Goal: Task Accomplishment & Management: Use online tool/utility

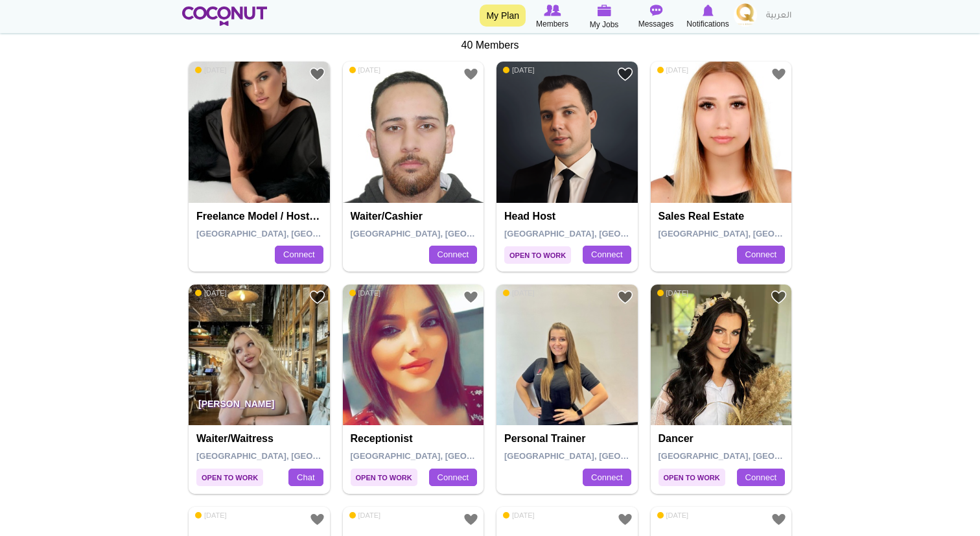
scroll to position [460, 0]
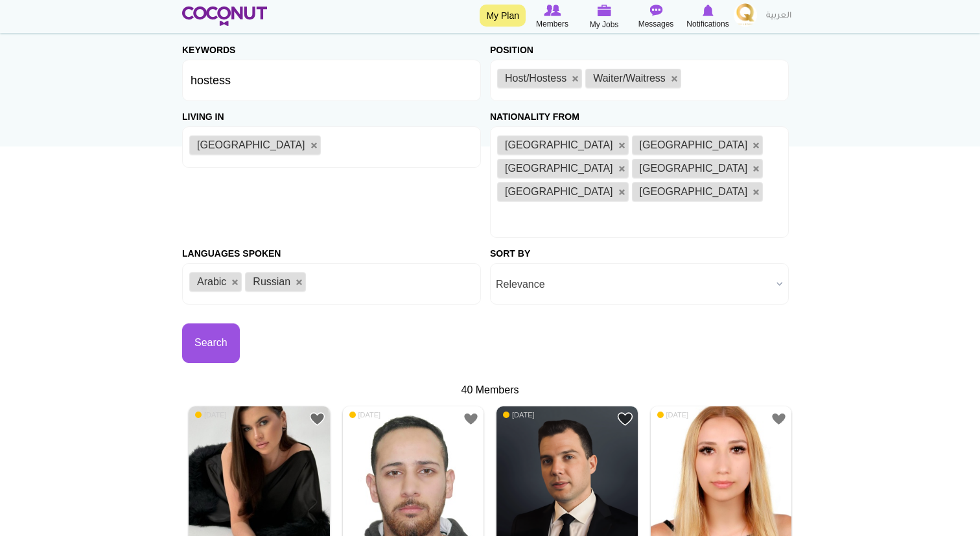
scroll to position [61, 0]
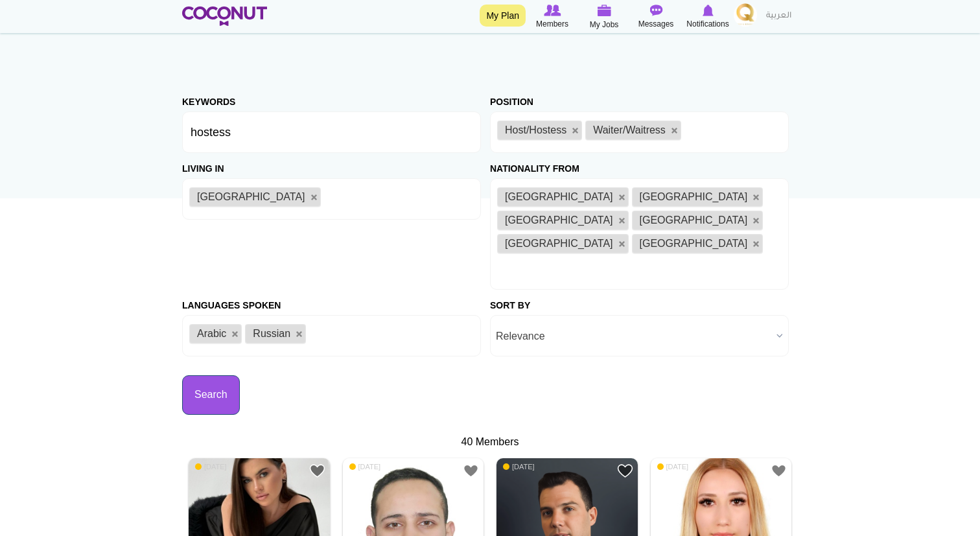
click at [216, 375] on button "Search" at bounding box center [211, 395] width 58 height 40
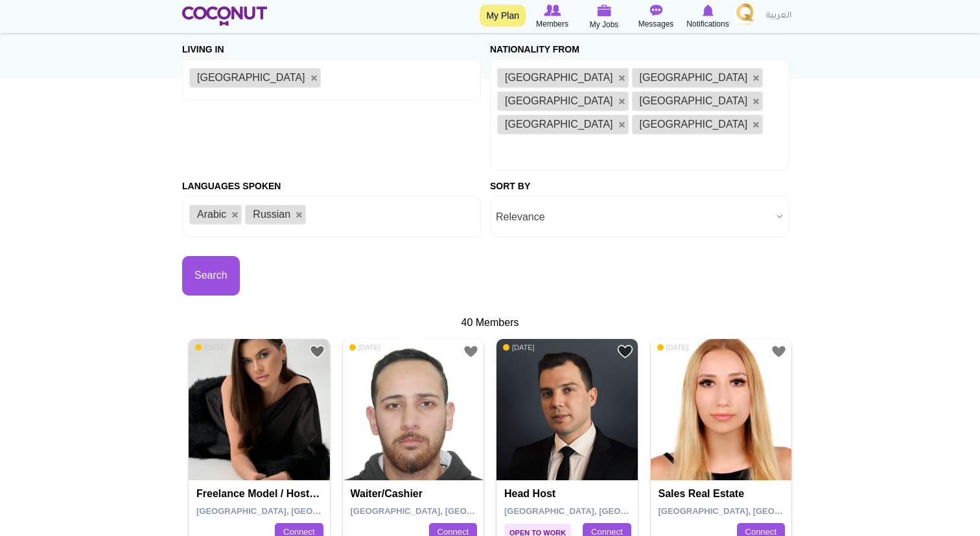
scroll to position [179, 0]
click at [563, 197] on span "Relevance" at bounding box center [633, 217] width 275 height 41
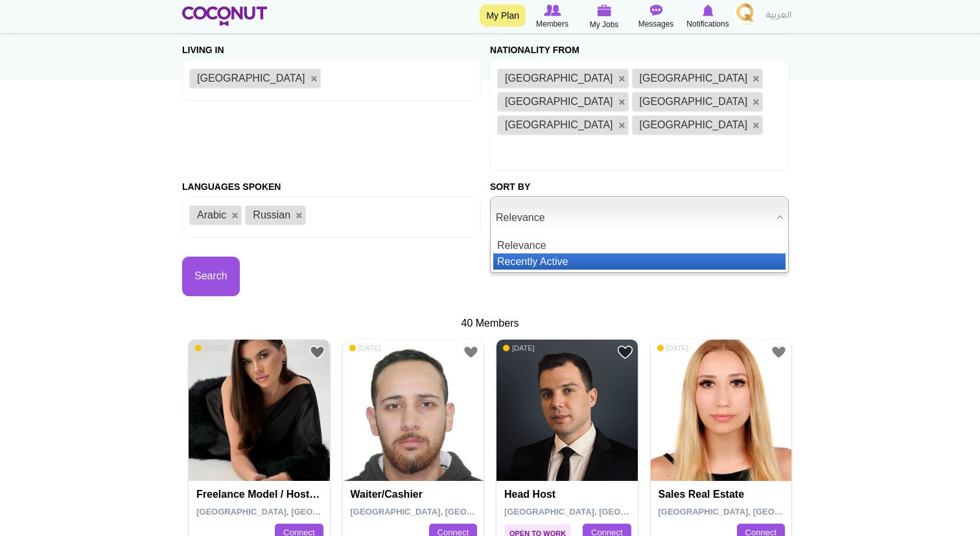
click at [562, 253] on li "Recently Active" at bounding box center [639, 261] width 292 height 16
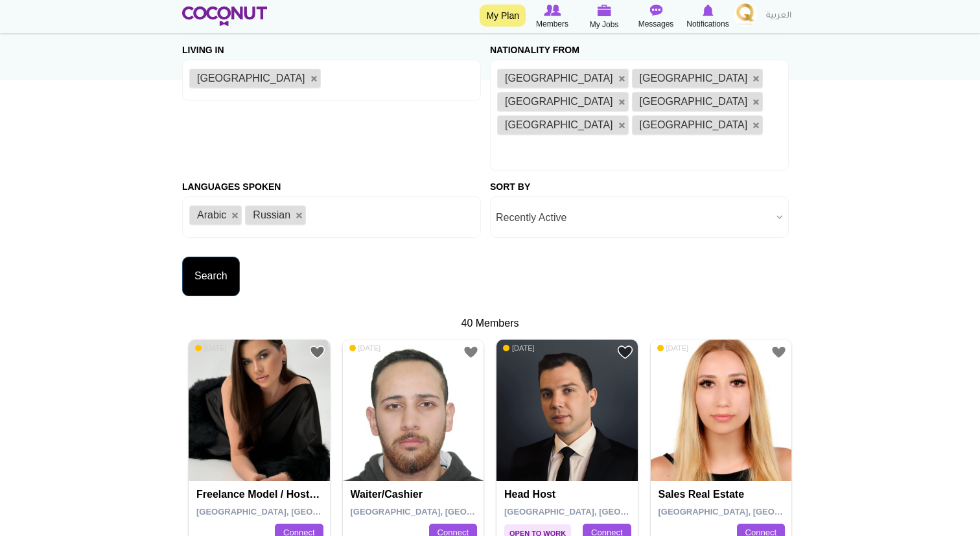
scroll to position [0, 0]
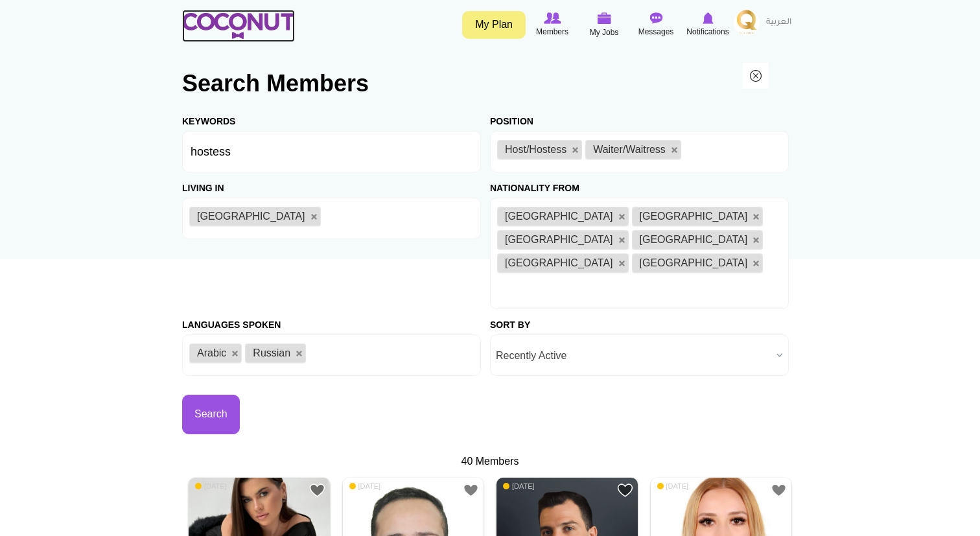
click at [225, 20] on img at bounding box center [238, 26] width 113 height 26
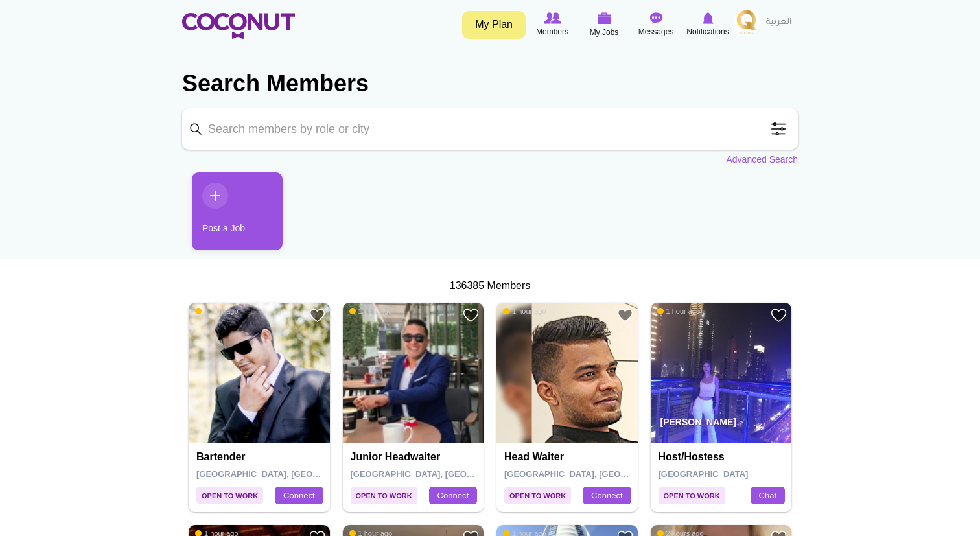
click at [359, 136] on input "Keyword" at bounding box center [490, 128] width 616 height 41
type input "hostess"
click at [738, 160] on link "Advanced Search" at bounding box center [762, 159] width 72 height 13
click at [312, 137] on input "hostess" at bounding box center [490, 128] width 616 height 41
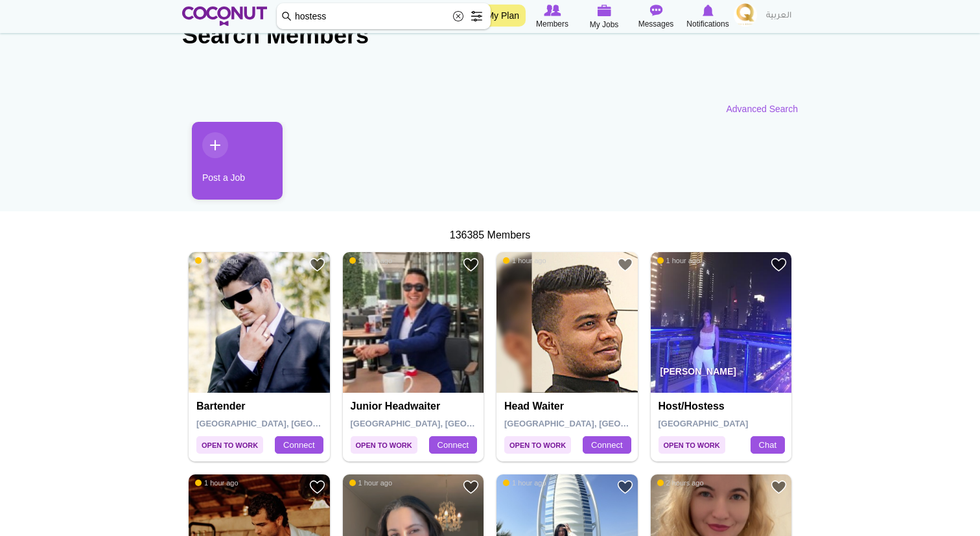
scroll to position [71, 0]
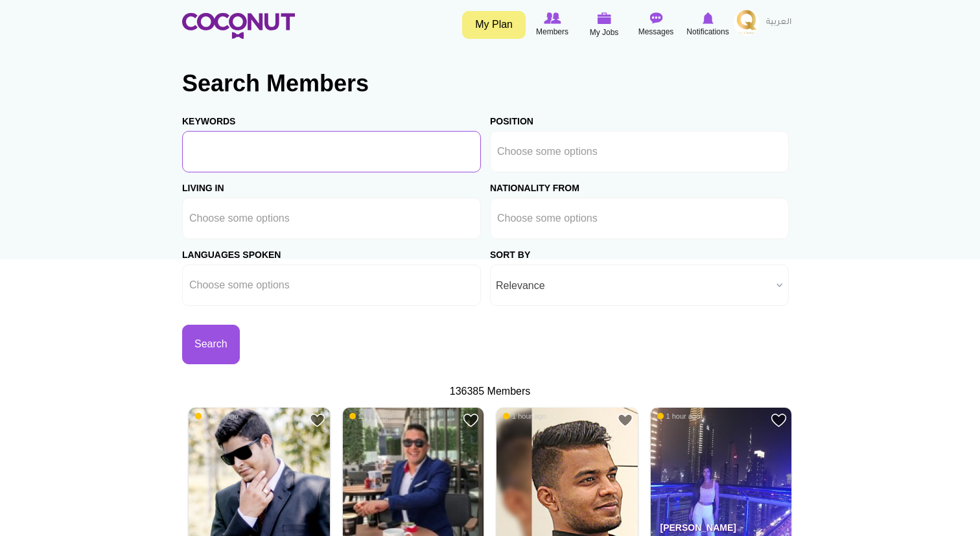
click at [303, 154] on input "Keywords" at bounding box center [331, 151] width 299 height 41
type input "hostess"
click at [551, 16] on img at bounding box center [552, 18] width 17 height 12
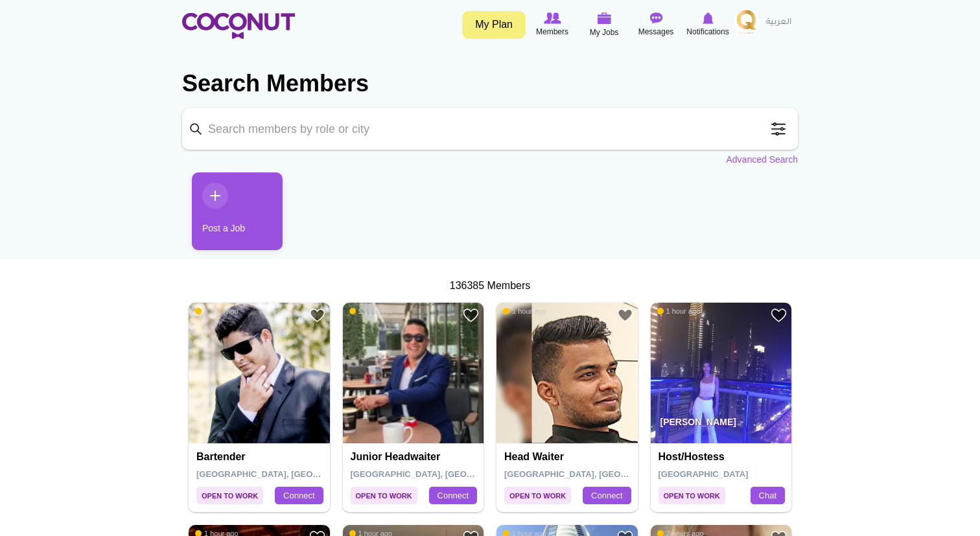
scroll to position [28, 0]
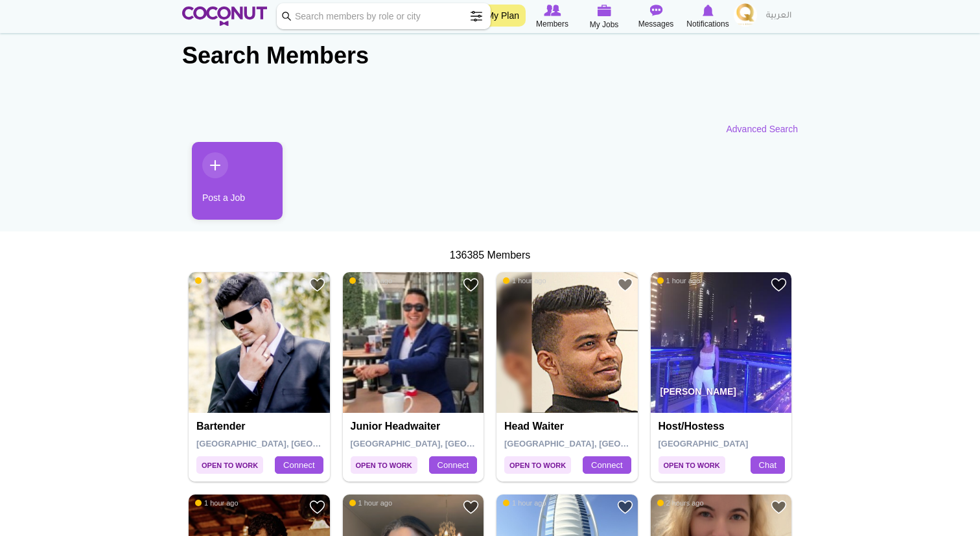
click at [710, 322] on img at bounding box center [721, 342] width 141 height 141
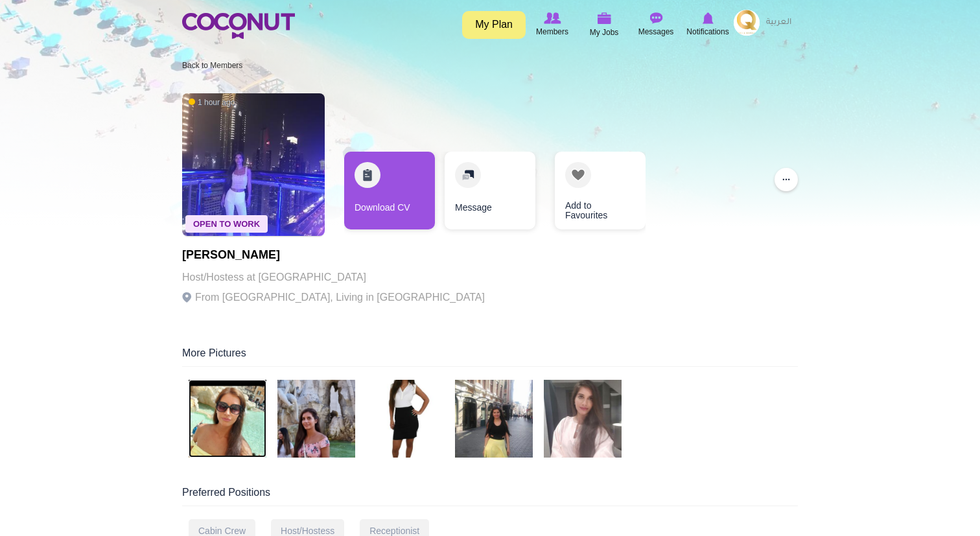
click at [246, 441] on img at bounding box center [228, 419] width 78 height 78
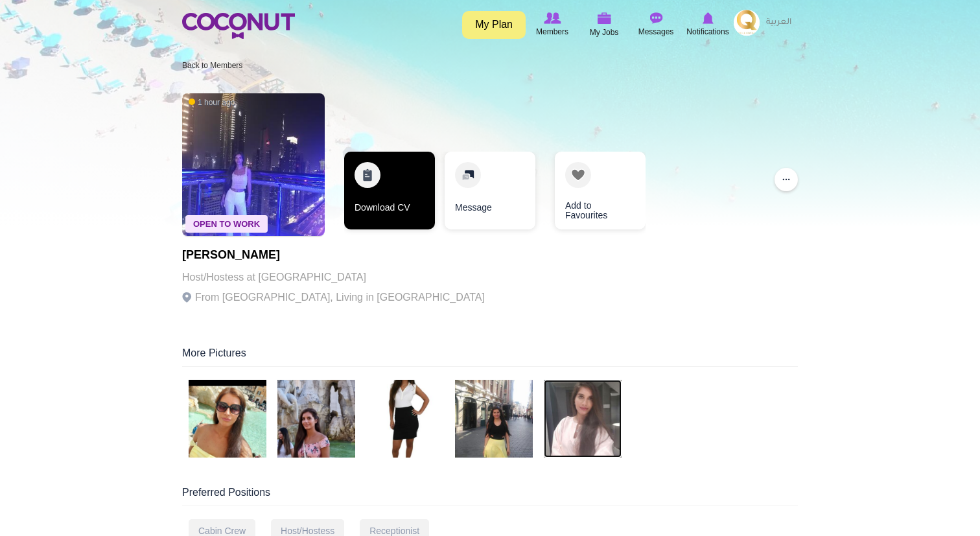
click at [391, 194] on link "Download CV" at bounding box center [389, 191] width 91 height 78
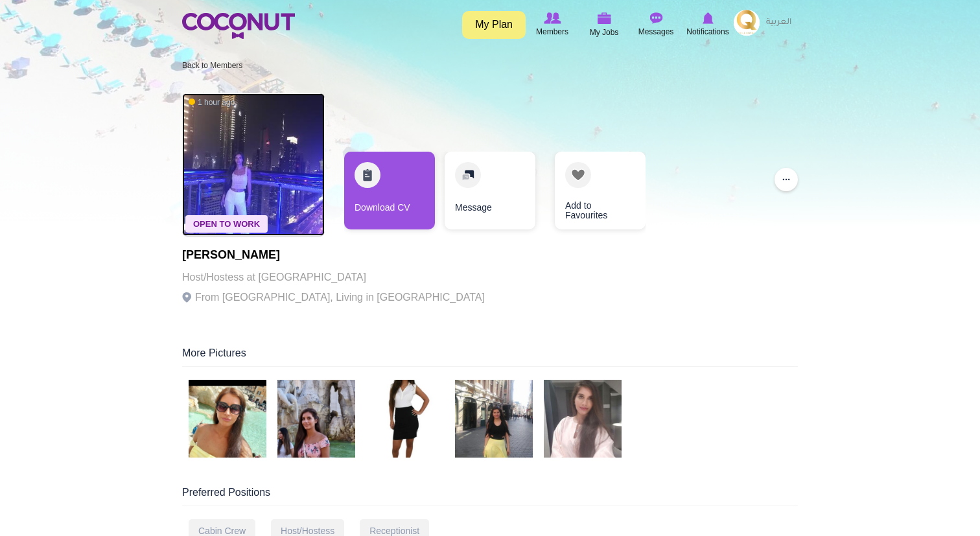
click at [258, 172] on img at bounding box center [253, 164] width 143 height 143
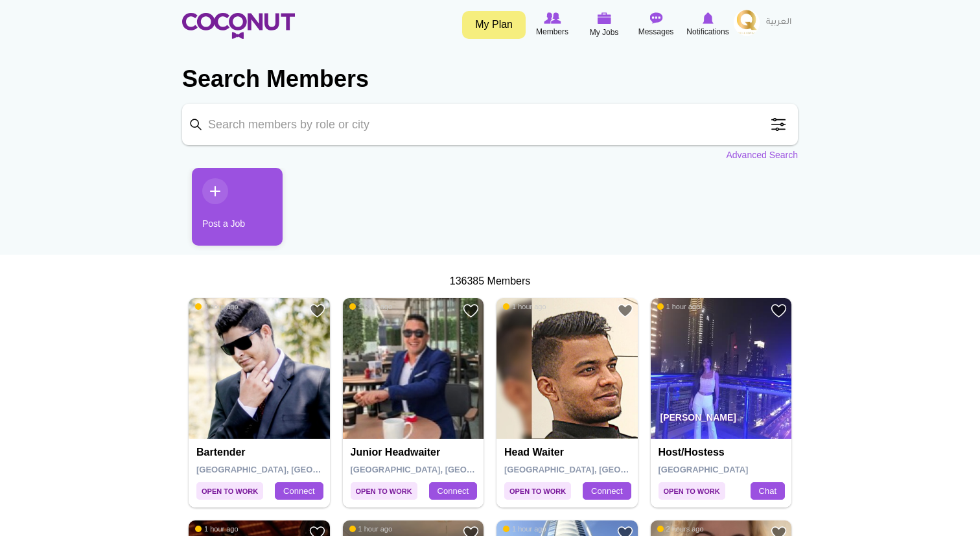
scroll to position [3, 0]
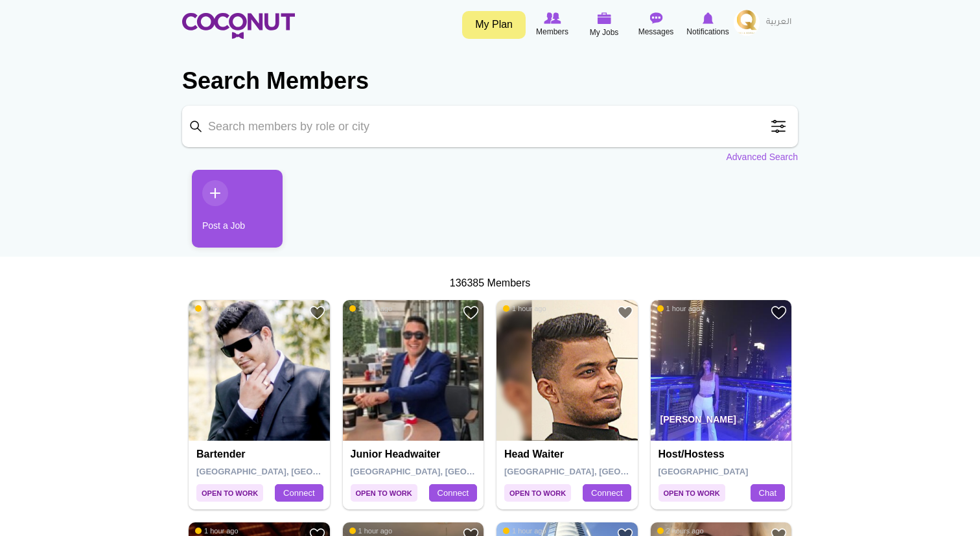
click at [414, 114] on input "Keyword" at bounding box center [490, 126] width 616 height 41
click at [555, 32] on span "Members" at bounding box center [552, 31] width 32 height 13
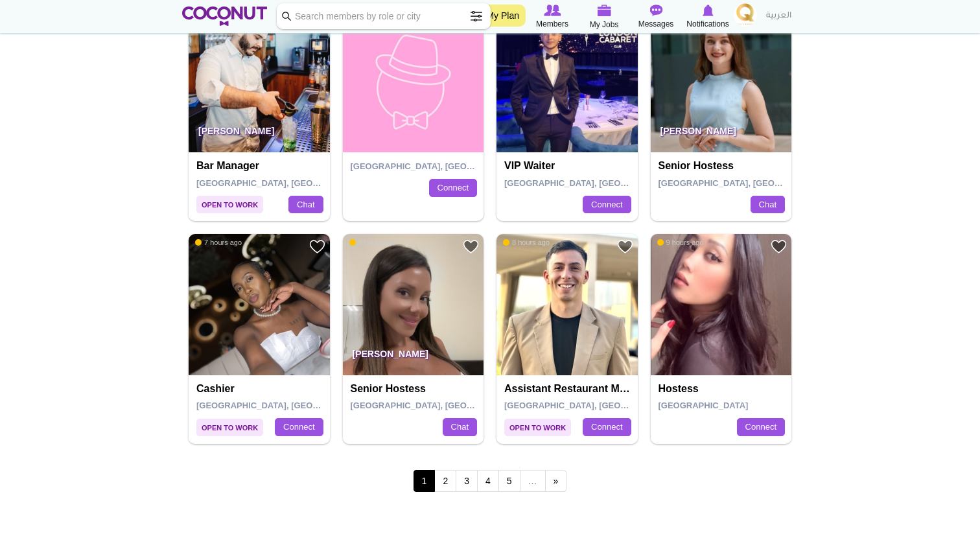
scroll to position [2077, 0]
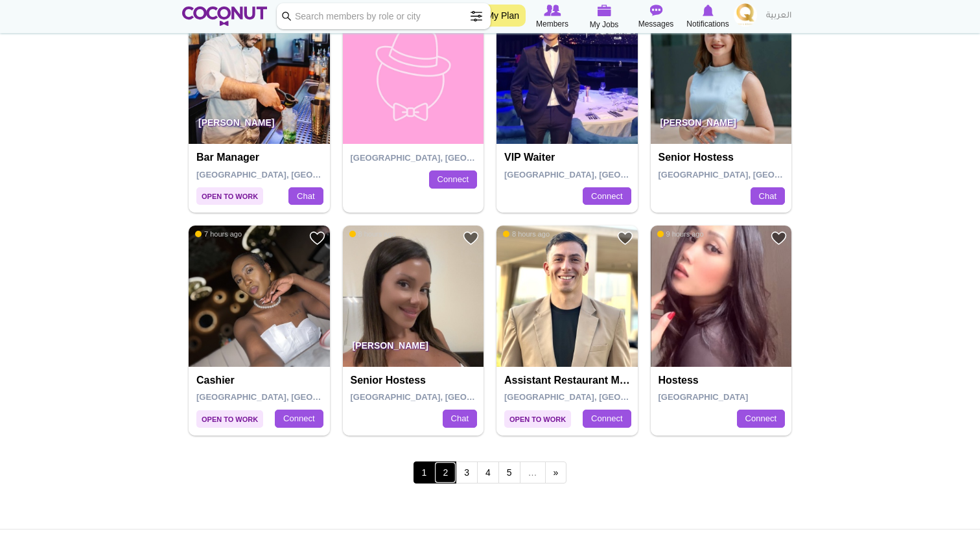
click at [449, 467] on link "2" at bounding box center [445, 472] width 22 height 22
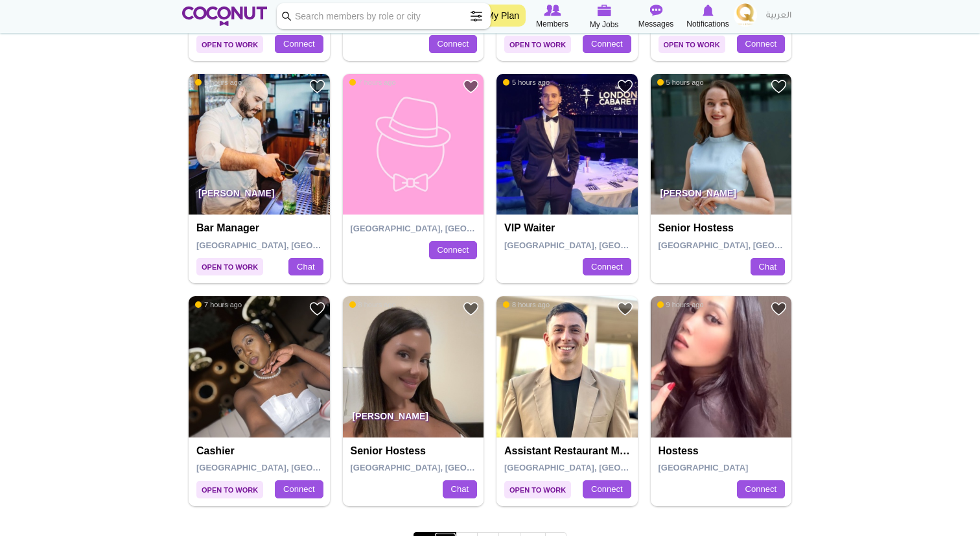
scroll to position [1991, 0]
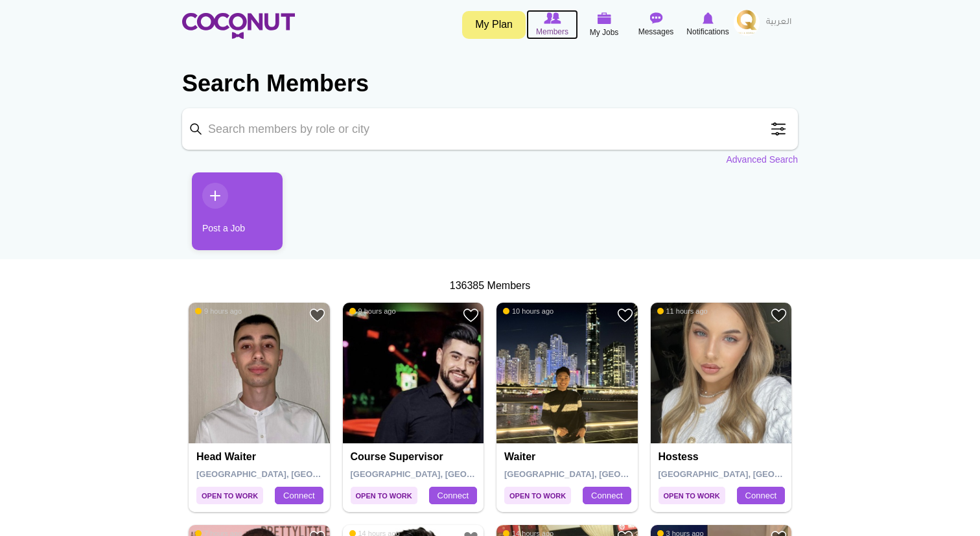
click at [568, 16] on icon at bounding box center [551, 18] width 49 height 14
click at [553, 20] on img at bounding box center [552, 18] width 17 height 12
click at [407, 117] on input "Keyword" at bounding box center [490, 128] width 616 height 41
click at [393, 131] on input "Keyword" at bounding box center [490, 128] width 616 height 41
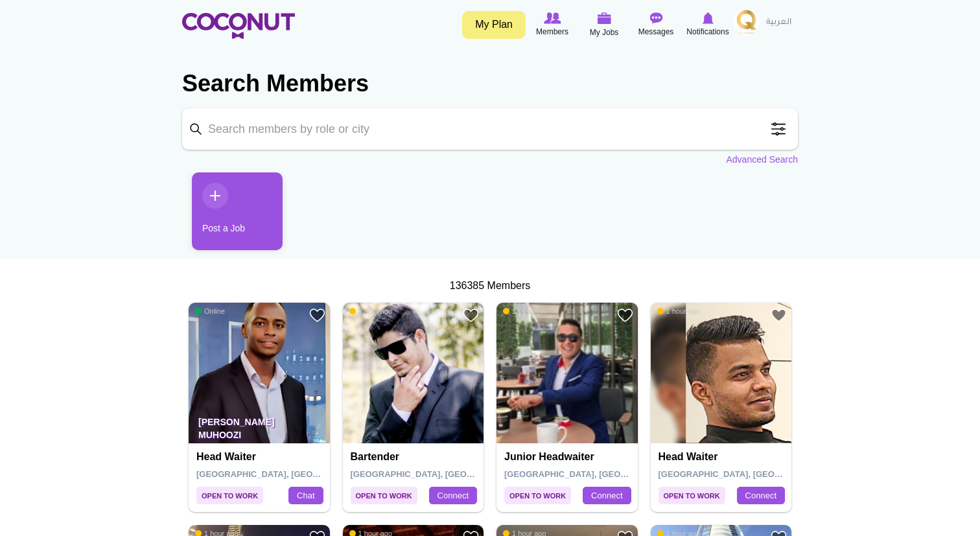
click at [394, 131] on input "Keyword" at bounding box center [490, 128] width 616 height 41
type input "hostess"
click at [783, 134] on span at bounding box center [778, 129] width 26 height 26
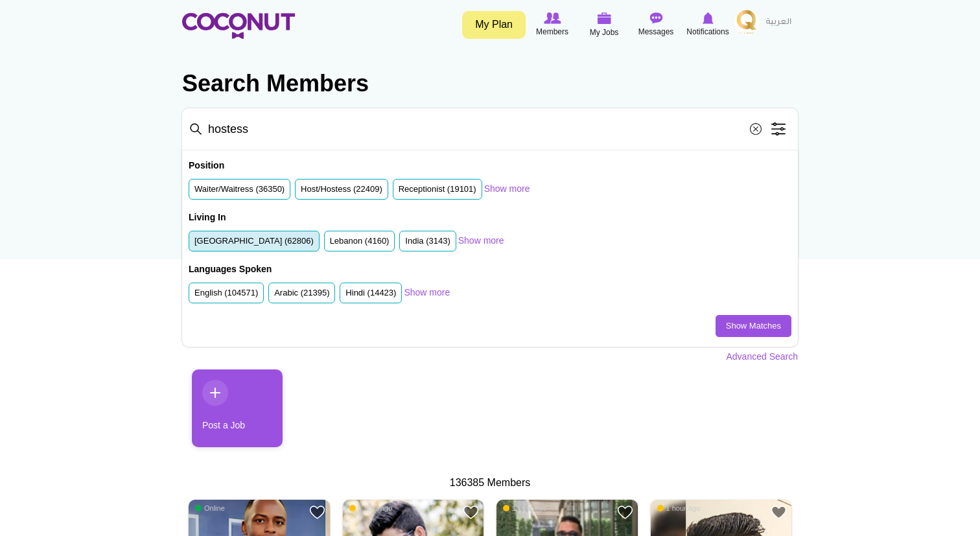
click at [270, 239] on label "[GEOGRAPHIC_DATA] (62806)" at bounding box center [253, 241] width 119 height 12
click at [194, 244] on input "[GEOGRAPHIC_DATA] (62806)" at bounding box center [194, 244] width 0 height 0
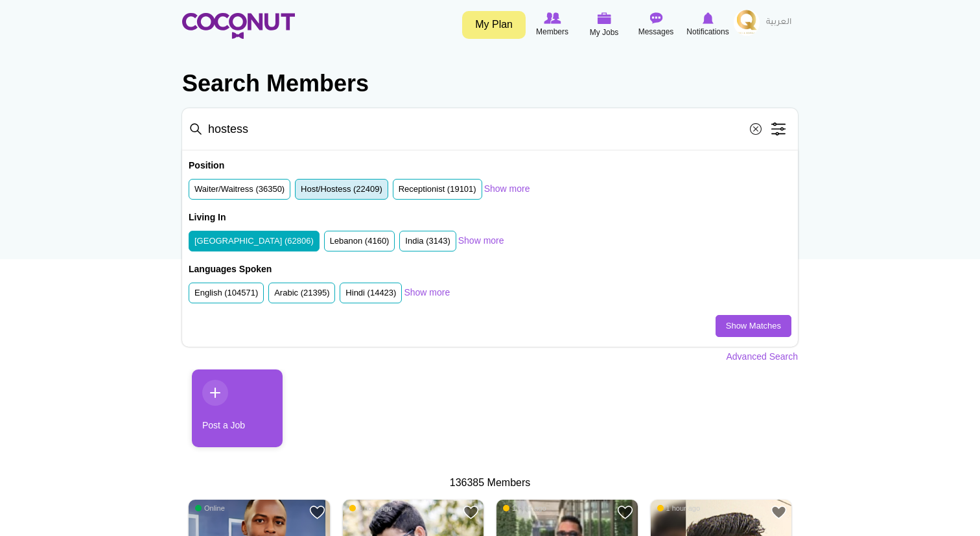
click at [345, 199] on li "Host/Hostess (22409)" at bounding box center [341, 189] width 93 height 21
click at [349, 190] on label "Host/Hostess (22409)" at bounding box center [342, 189] width 82 height 12
click at [301, 192] on input "Host/Hostess (22409)" at bounding box center [301, 192] width 0 height 0
click at [772, 323] on link "Show Matches" at bounding box center [753, 326] width 76 height 22
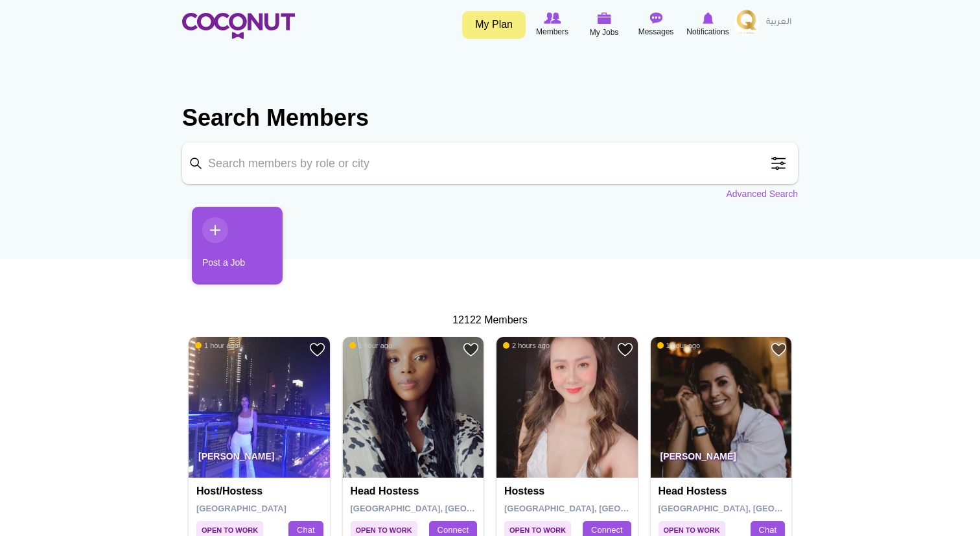
click at [788, 165] on span at bounding box center [778, 163] width 26 height 26
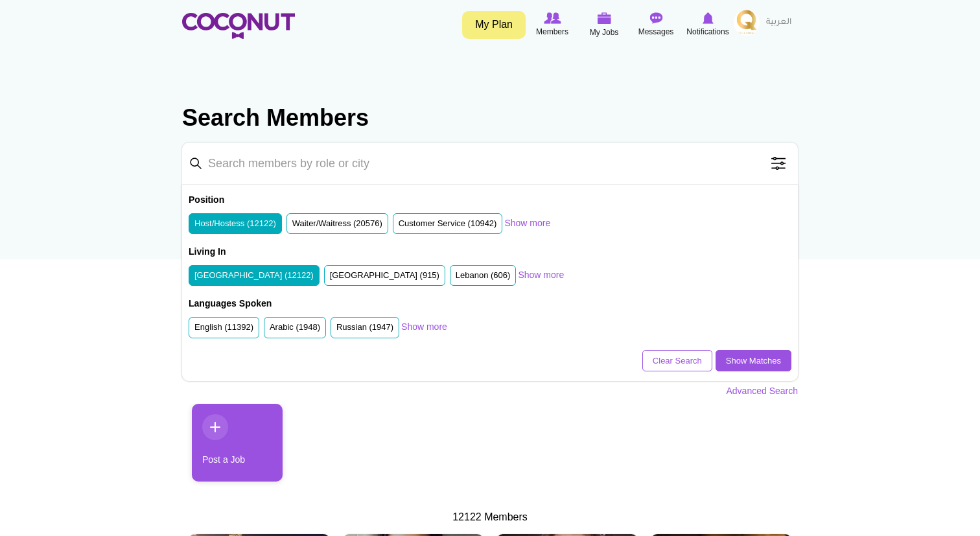
click at [387, 319] on li "Russian (1947)" at bounding box center [364, 327] width 69 height 21
click at [375, 334] on li "Russian (1947)" at bounding box center [364, 327] width 69 height 21
click at [371, 327] on label "Russian (1947)" at bounding box center [364, 327] width 57 height 12
click at [336, 330] on input "Russian (1947)" at bounding box center [336, 330] width 0 height 0
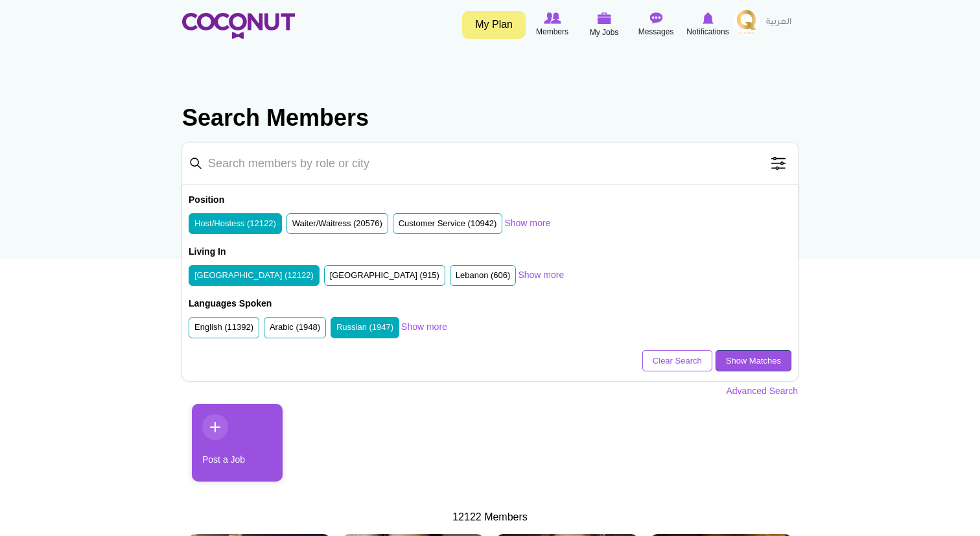
click at [772, 362] on link "Show Matches" at bounding box center [753, 361] width 76 height 22
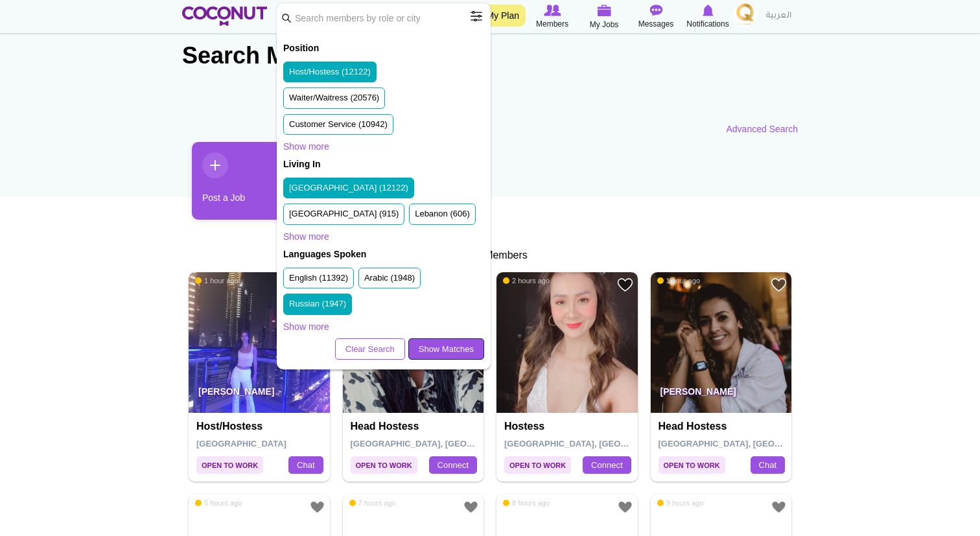
scroll to position [64, 0]
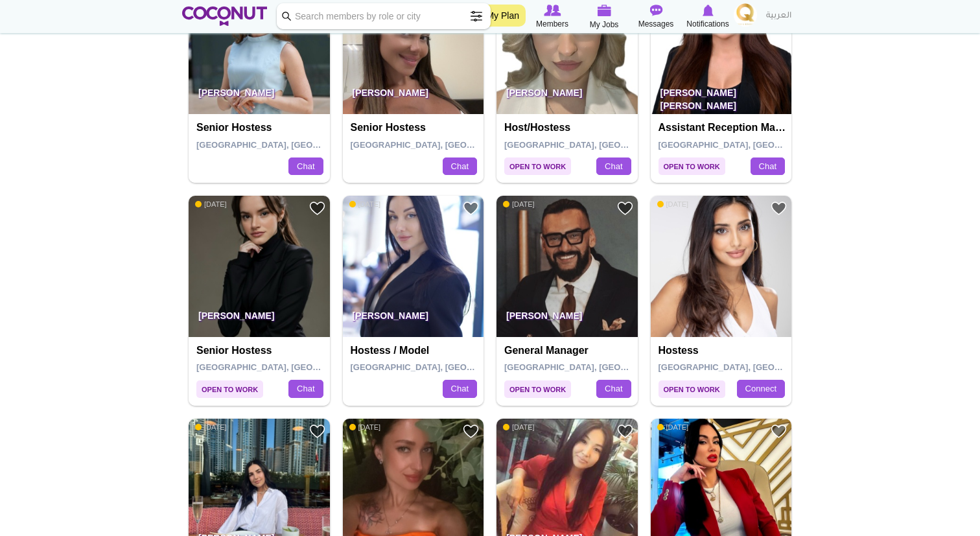
scroll to position [362, 0]
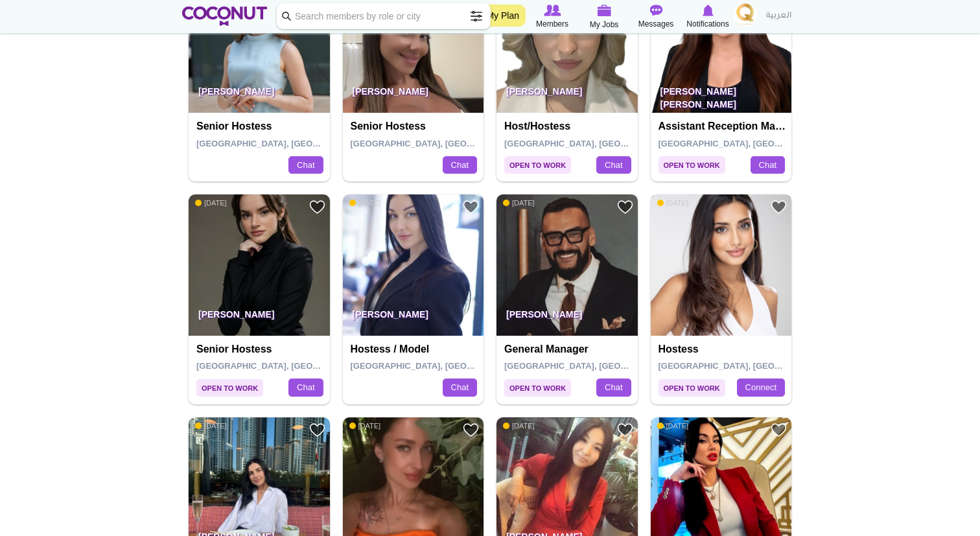
click at [708, 283] on img at bounding box center [721, 264] width 141 height 141
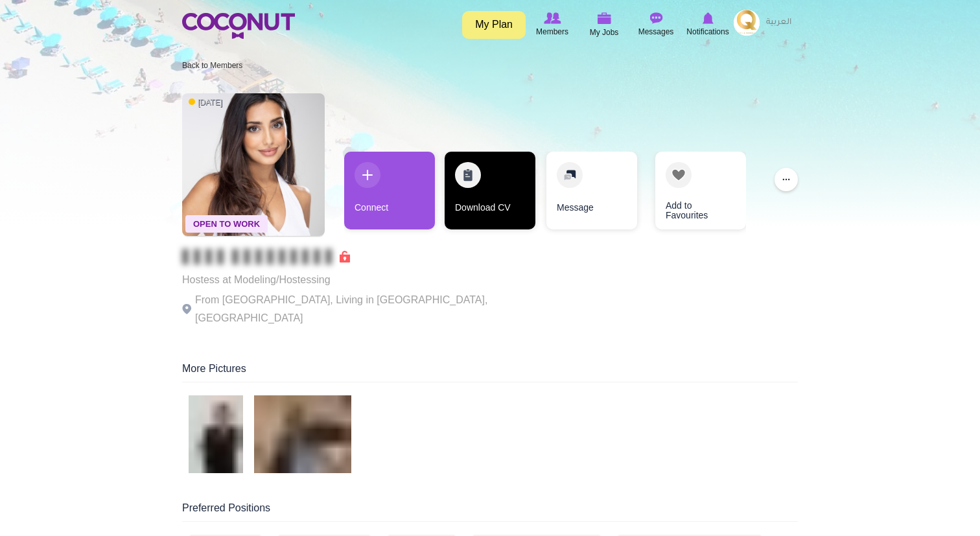
click at [486, 197] on link "Download CV" at bounding box center [490, 191] width 91 height 78
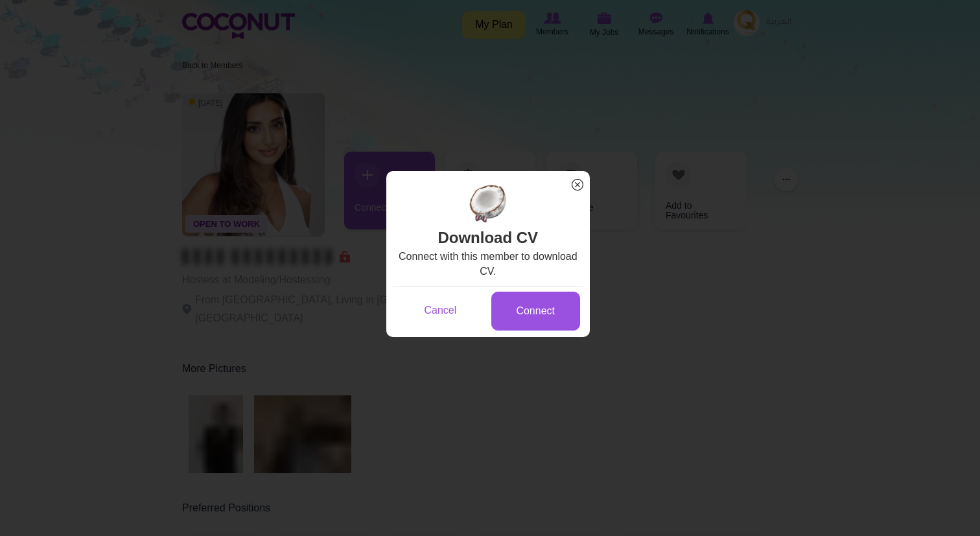
click at [575, 186] on span "x" at bounding box center [577, 184] width 17 height 17
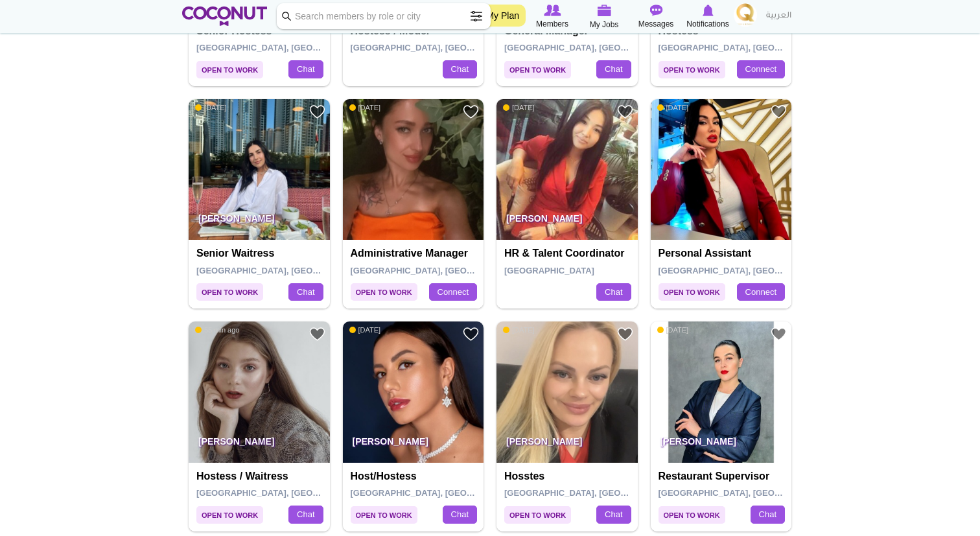
scroll to position [689, 0]
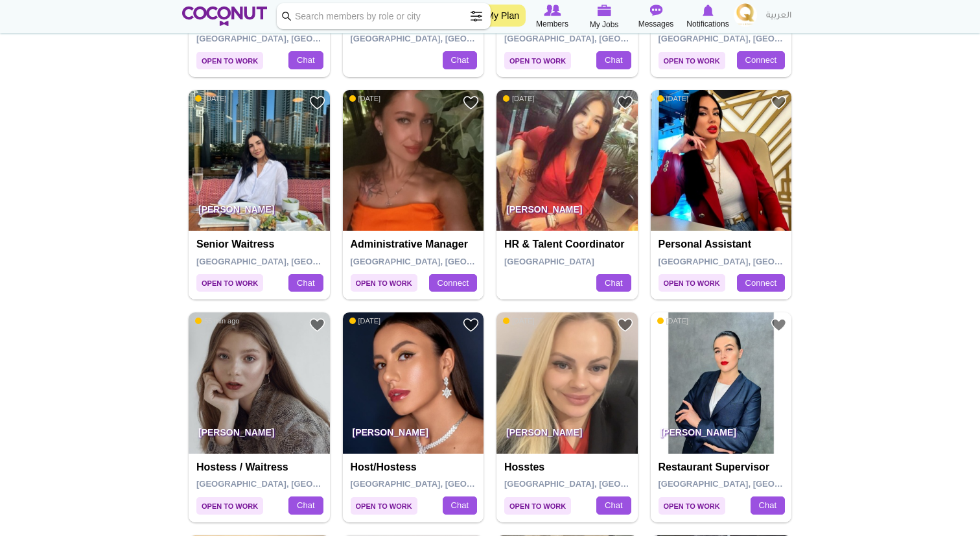
click at [408, 384] on img at bounding box center [413, 382] width 141 height 141
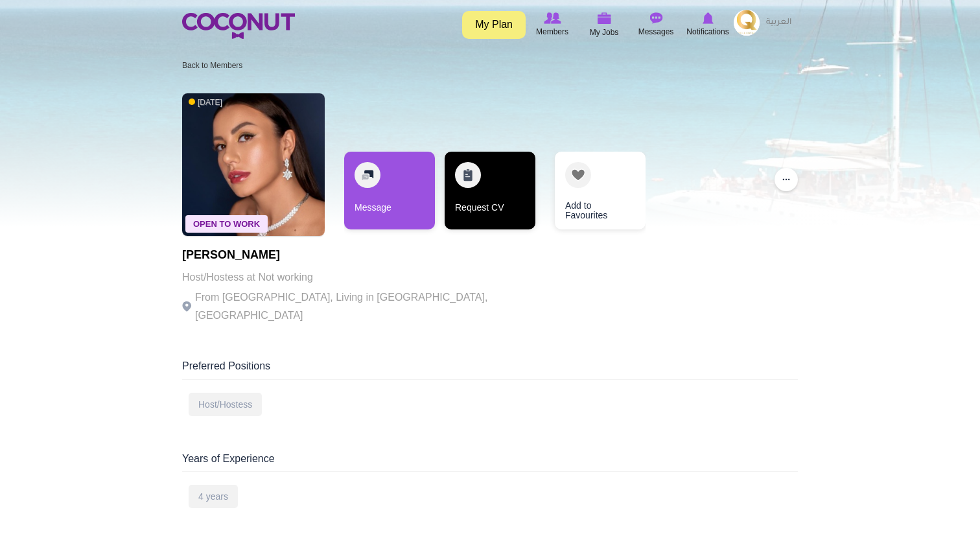
click at [498, 223] on link "Request CV" at bounding box center [490, 191] width 91 height 78
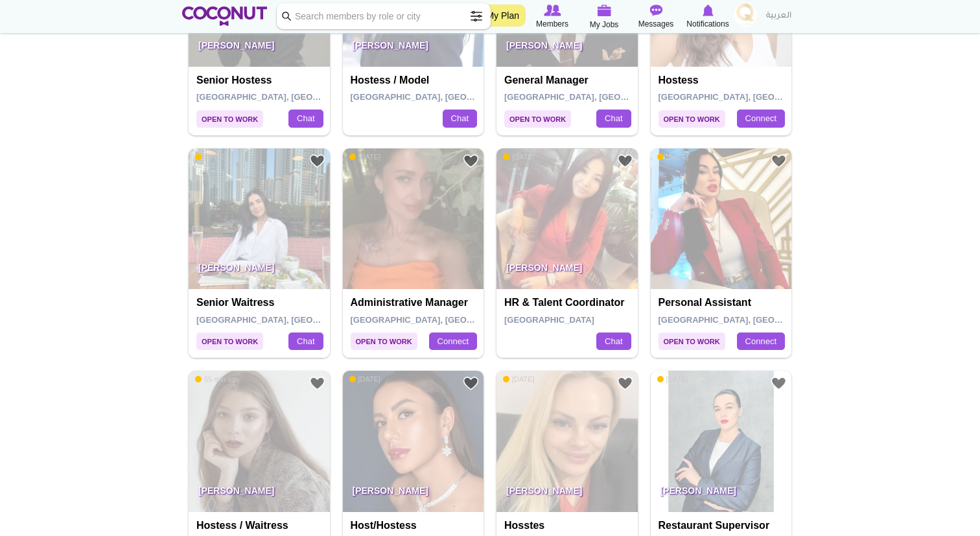
scroll to position [689, 0]
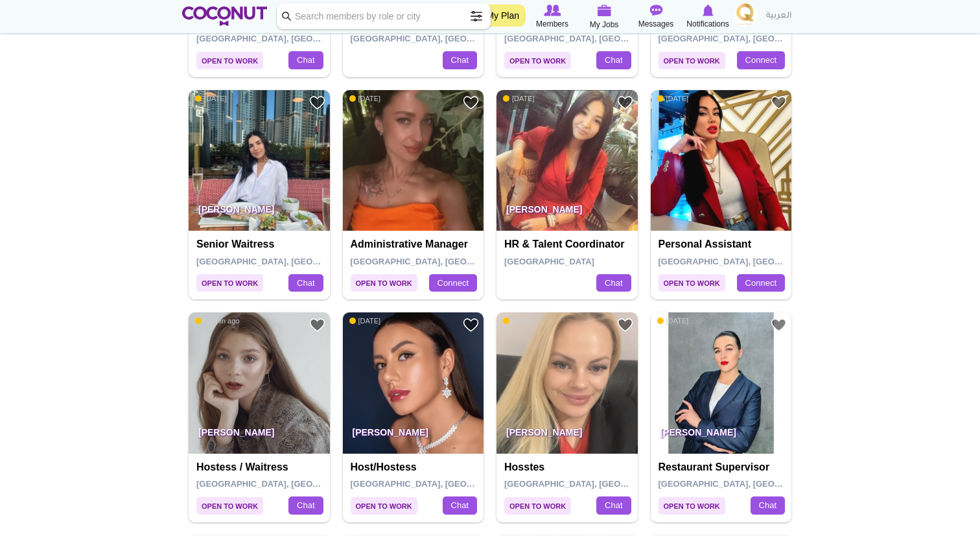
click at [259, 469] on h4 "Hostess / Waitress" at bounding box center [260, 467] width 129 height 12
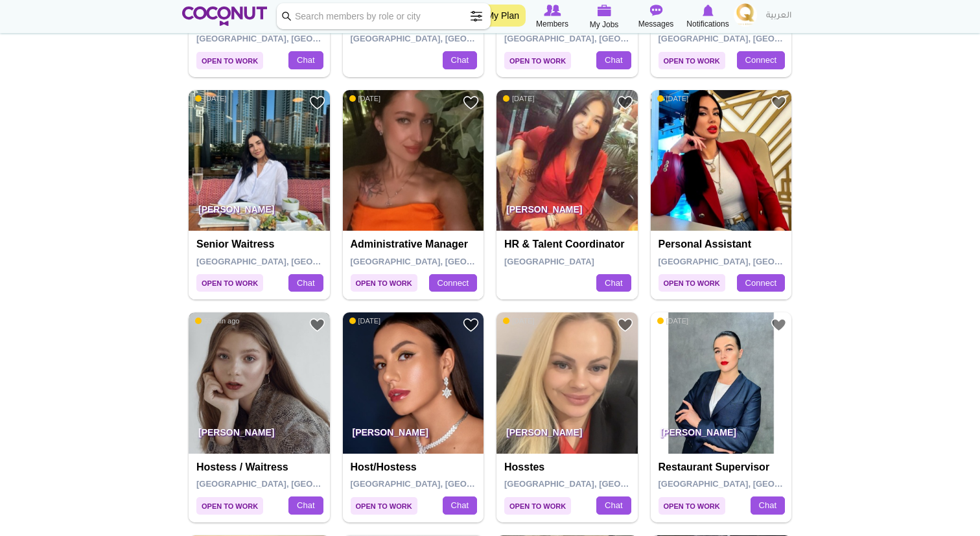
click at [255, 400] on img at bounding box center [259, 382] width 141 height 141
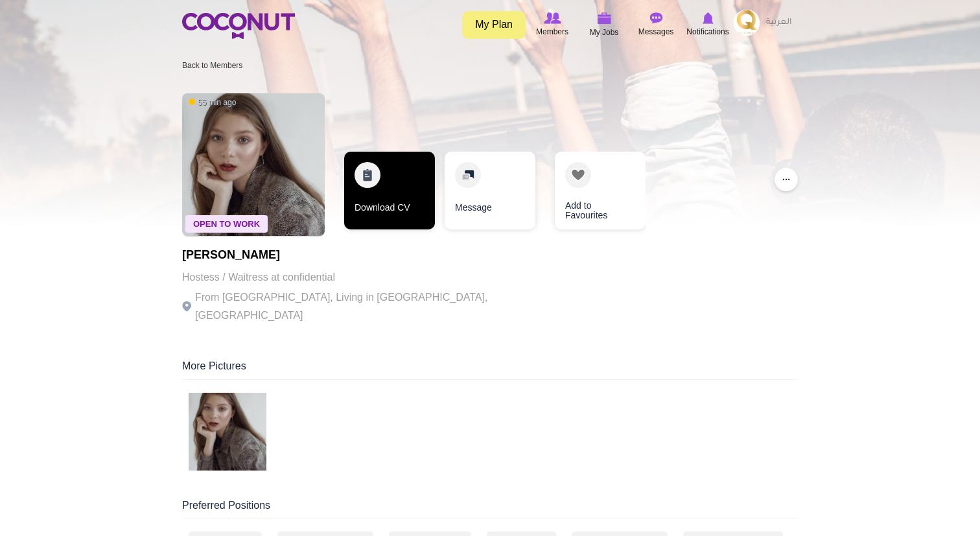
click at [392, 192] on link "Download CV" at bounding box center [389, 191] width 91 height 78
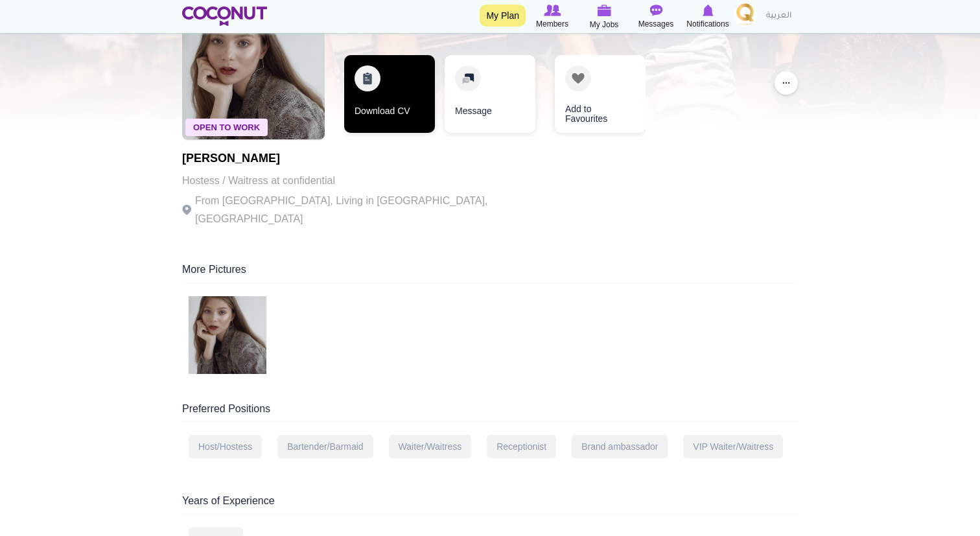
scroll to position [95, 0]
